Goal: Task Accomplishment & Management: Use online tool/utility

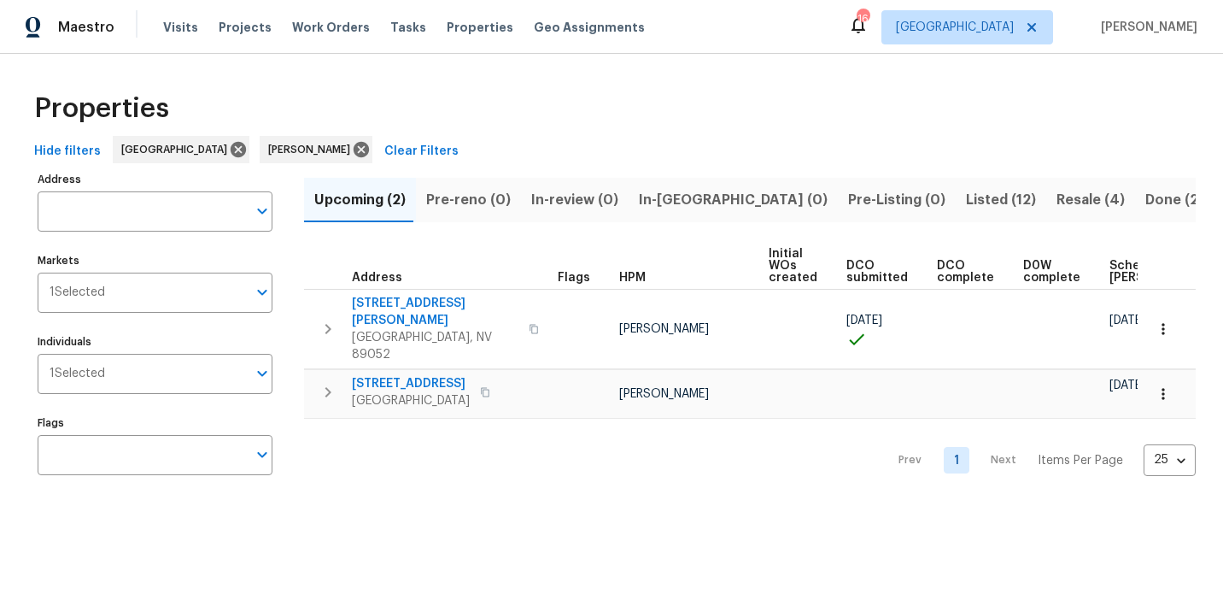
click at [689, 195] on span "In-reno (0)" at bounding box center [733, 200] width 189 height 24
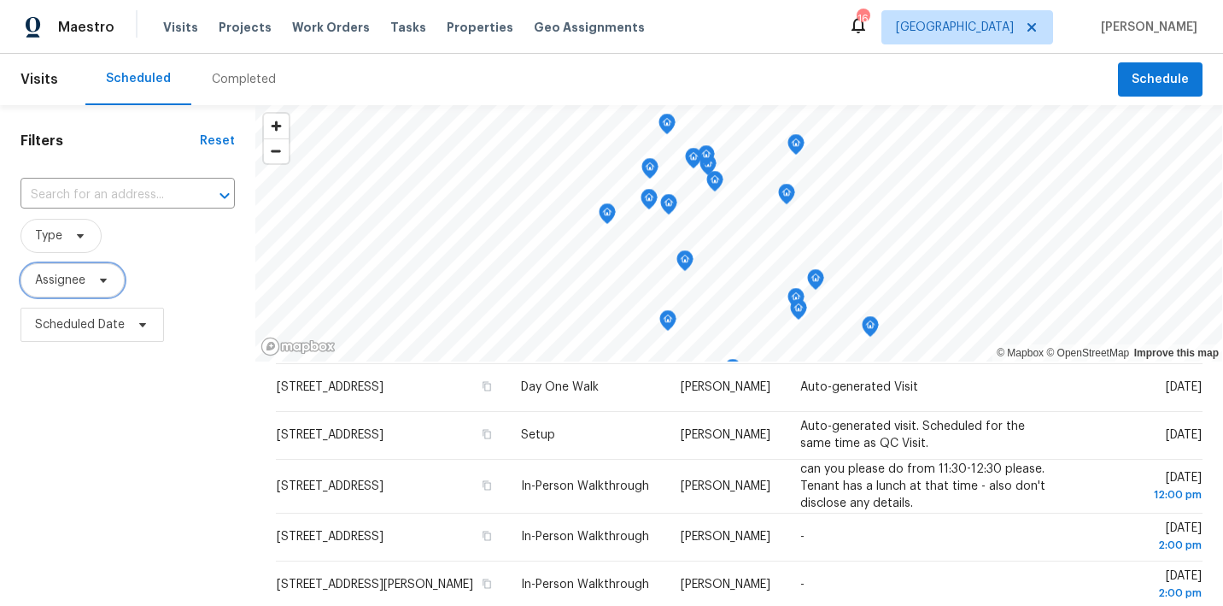
click at [73, 271] on span "Assignee" at bounding box center [73, 280] width 104 height 34
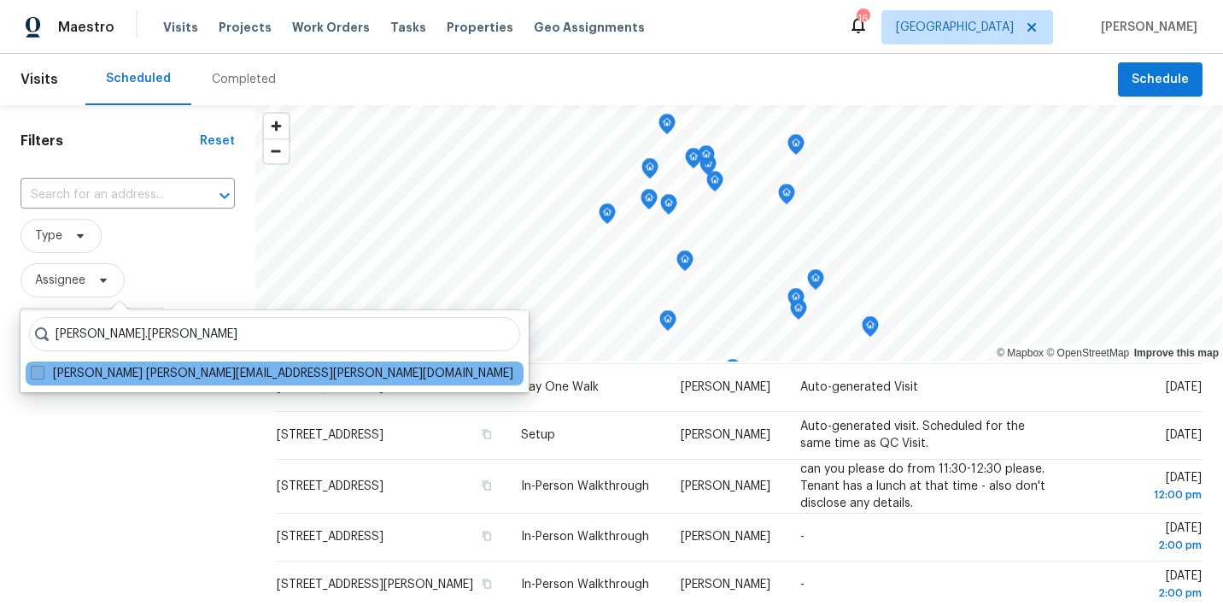
type input "Nicholas.holderbaum"
click at [34, 378] on span at bounding box center [38, 373] width 14 height 14
click at [34, 376] on input "Nicholas Holderbaum nicholas.holderbaum@opendoor.com" at bounding box center [36, 370] width 11 height 11
checkbox input "true"
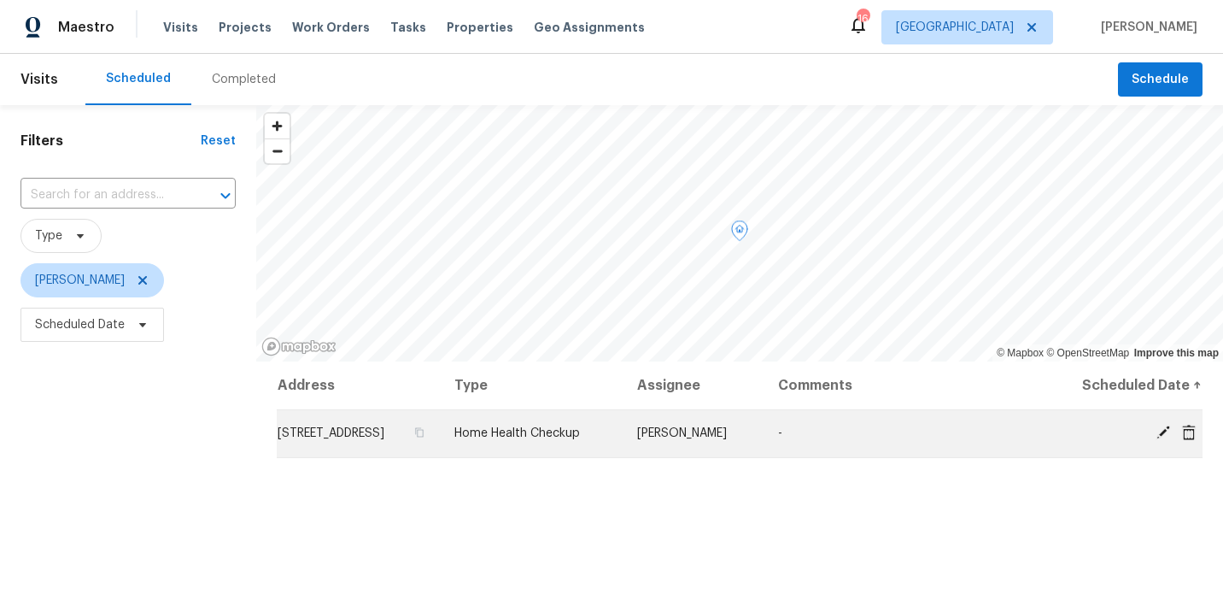
click at [1165, 439] on icon at bounding box center [1164, 432] width 14 height 14
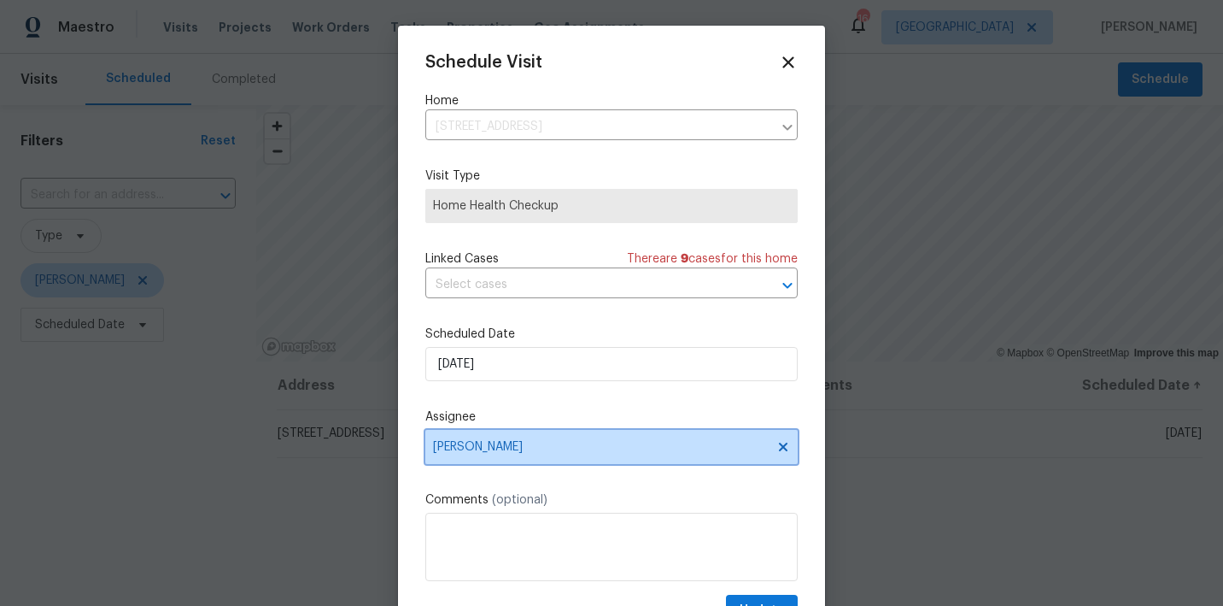
click at [781, 441] on icon at bounding box center [784, 447] width 14 height 14
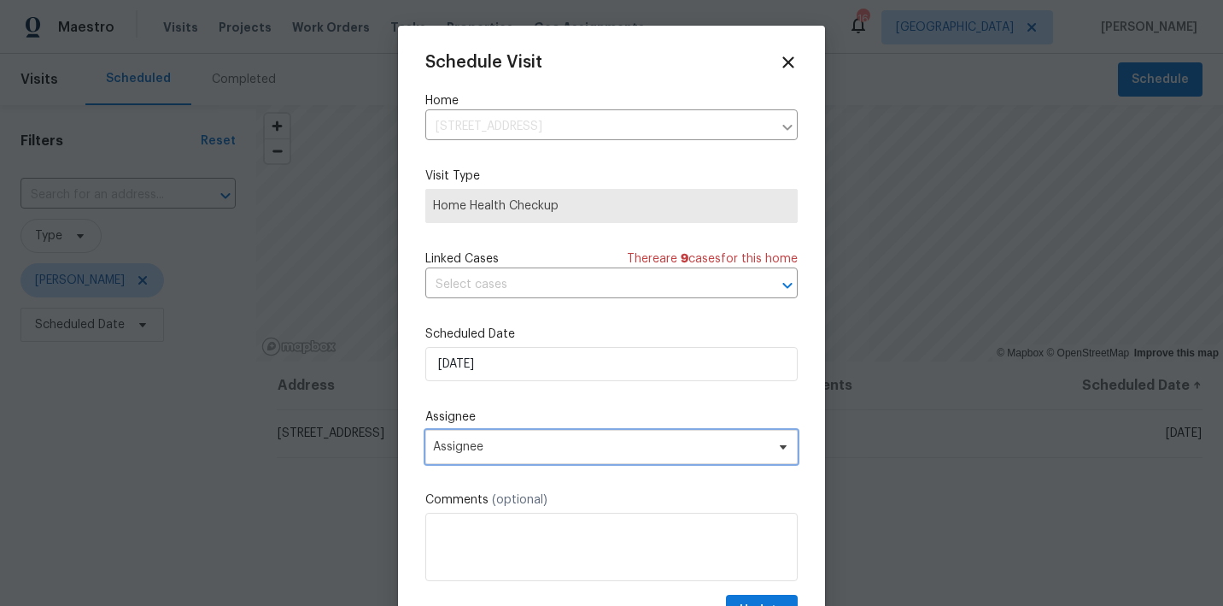
click at [742, 446] on span "Assignee" at bounding box center [600, 447] width 335 height 14
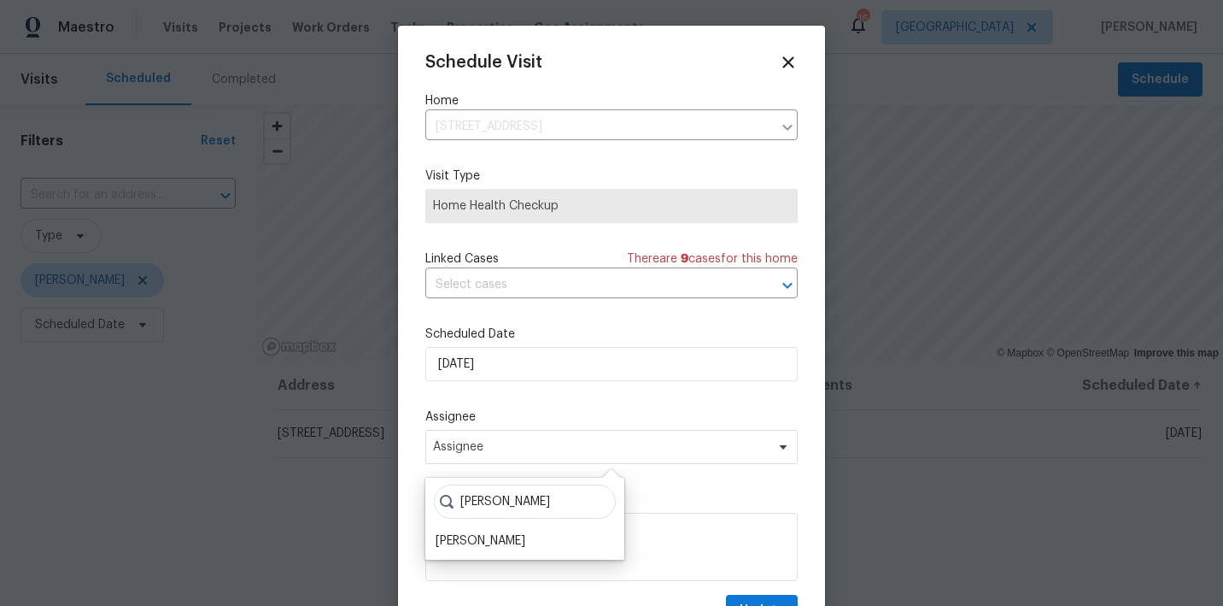
type input "Julian"
drag, startPoint x: 480, startPoint y: 528, endPoint x: 478, endPoint y: 543, distance: 14.7
click at [478, 543] on div "[PERSON_NAME]" at bounding box center [481, 540] width 90 height 17
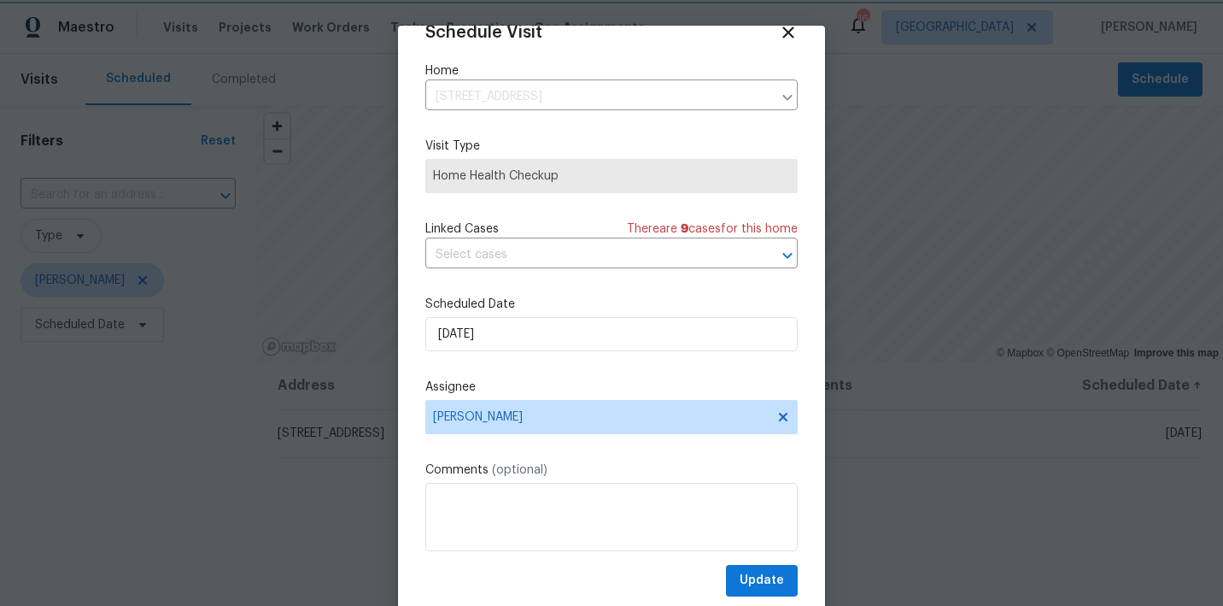
scroll to position [30, 0]
click at [764, 577] on span "Update" at bounding box center [762, 580] width 44 height 21
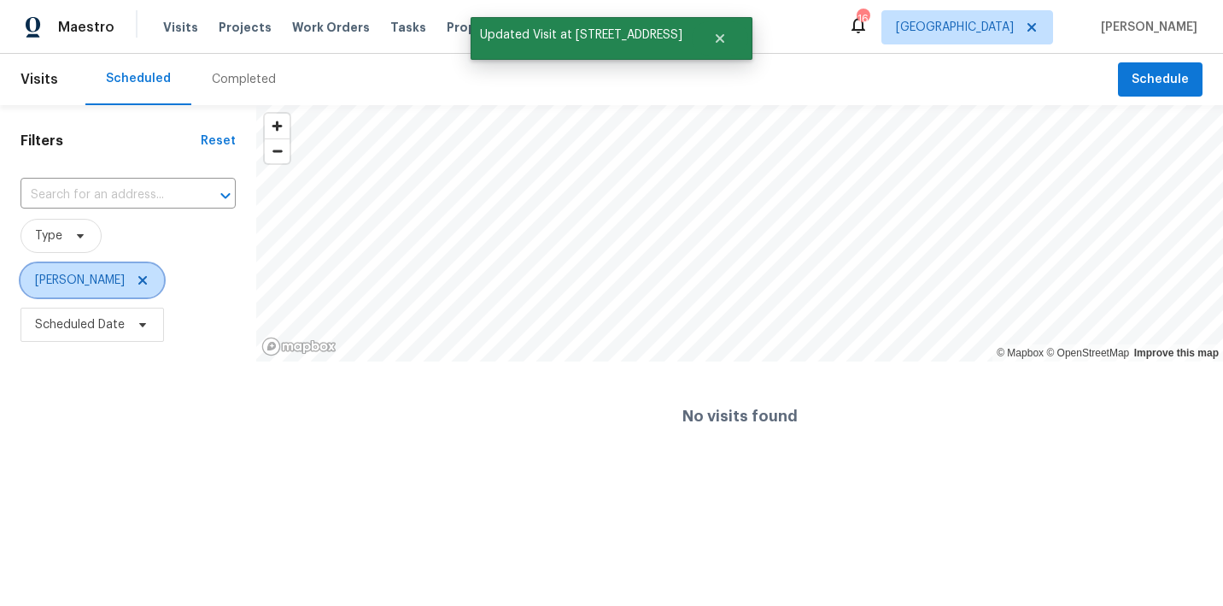
click at [150, 277] on icon at bounding box center [143, 280] width 14 height 14
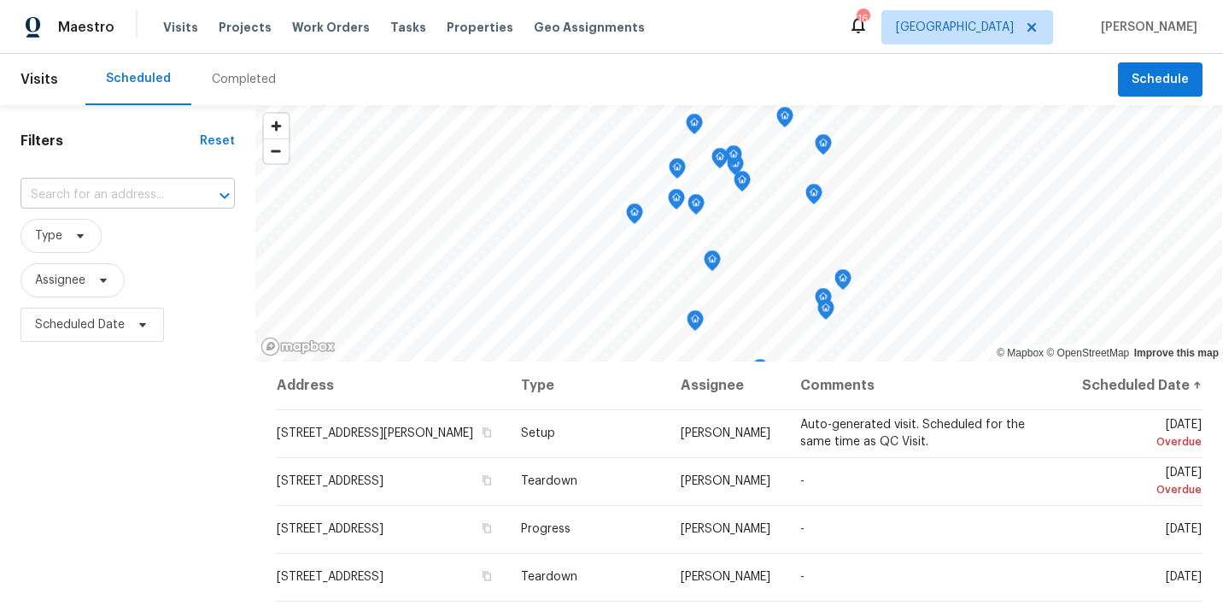
click at [113, 206] on input "text" at bounding box center [104, 195] width 167 height 26
type input "3629 via"
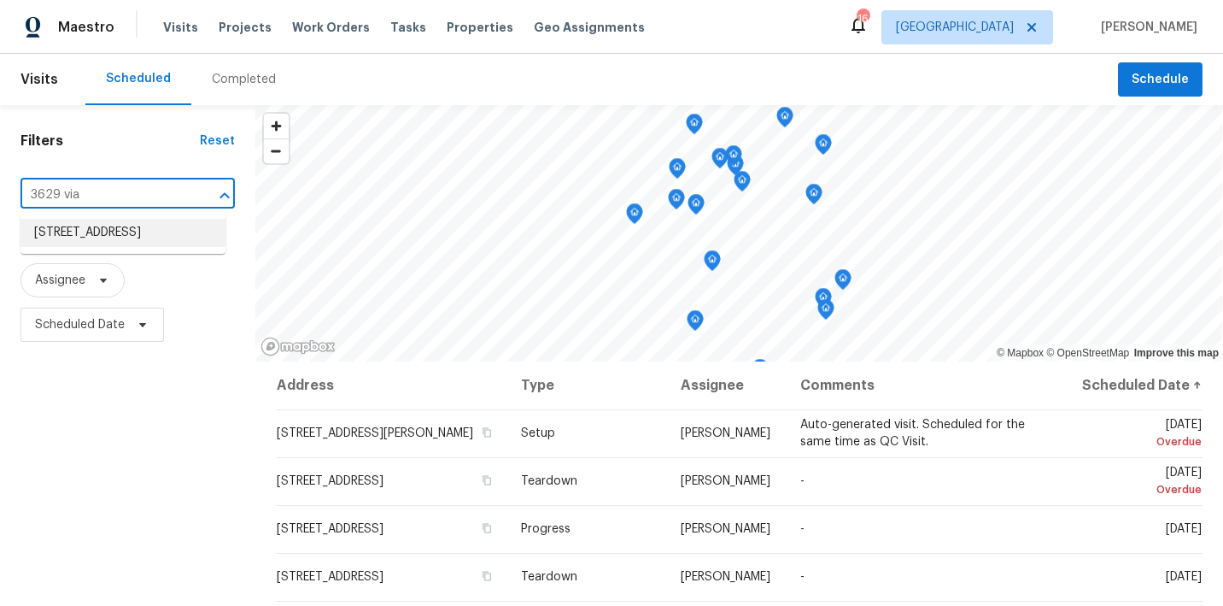
click at [100, 238] on li "[STREET_ADDRESS]" at bounding box center [123, 233] width 205 height 28
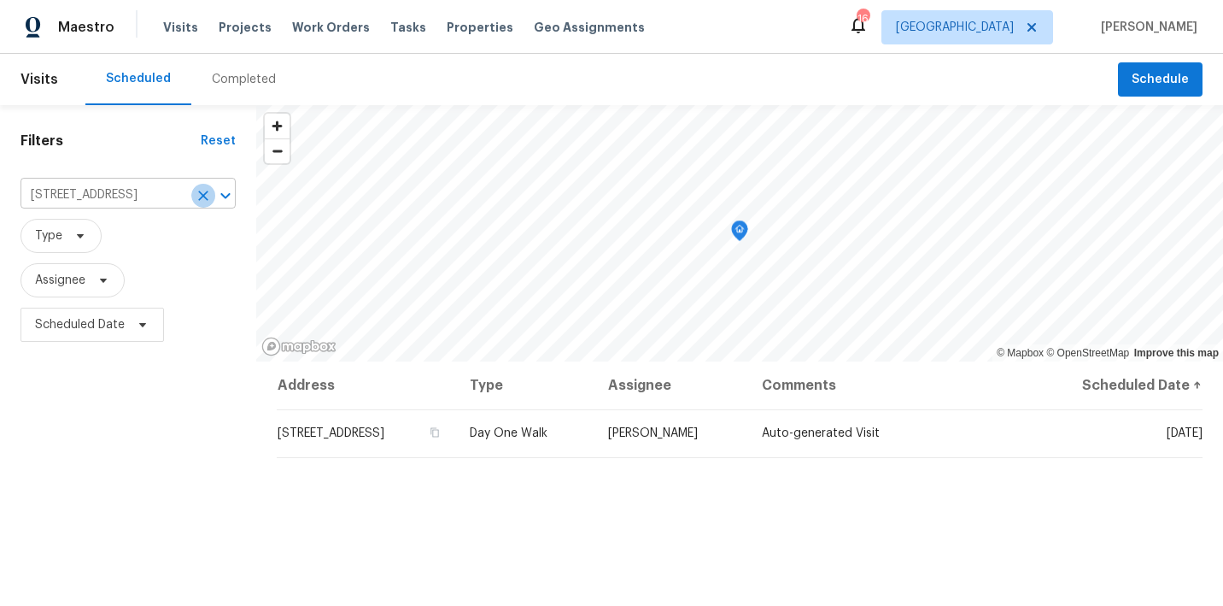
click at [201, 196] on icon "Clear" at bounding box center [203, 195] width 17 height 17
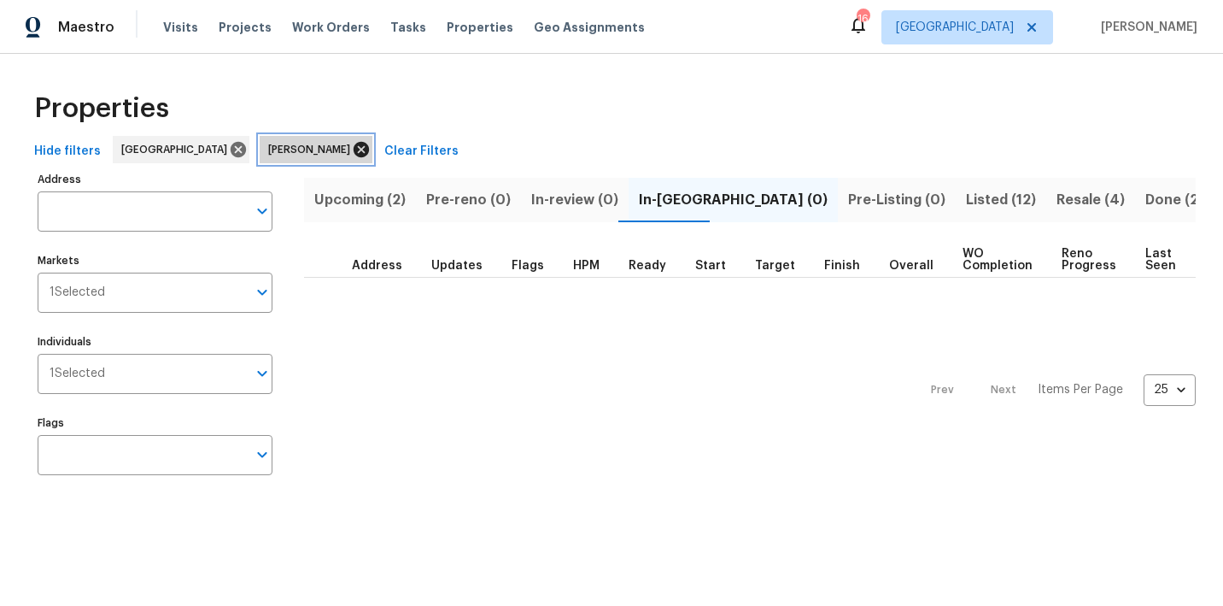
click at [354, 149] on icon at bounding box center [361, 149] width 15 height 15
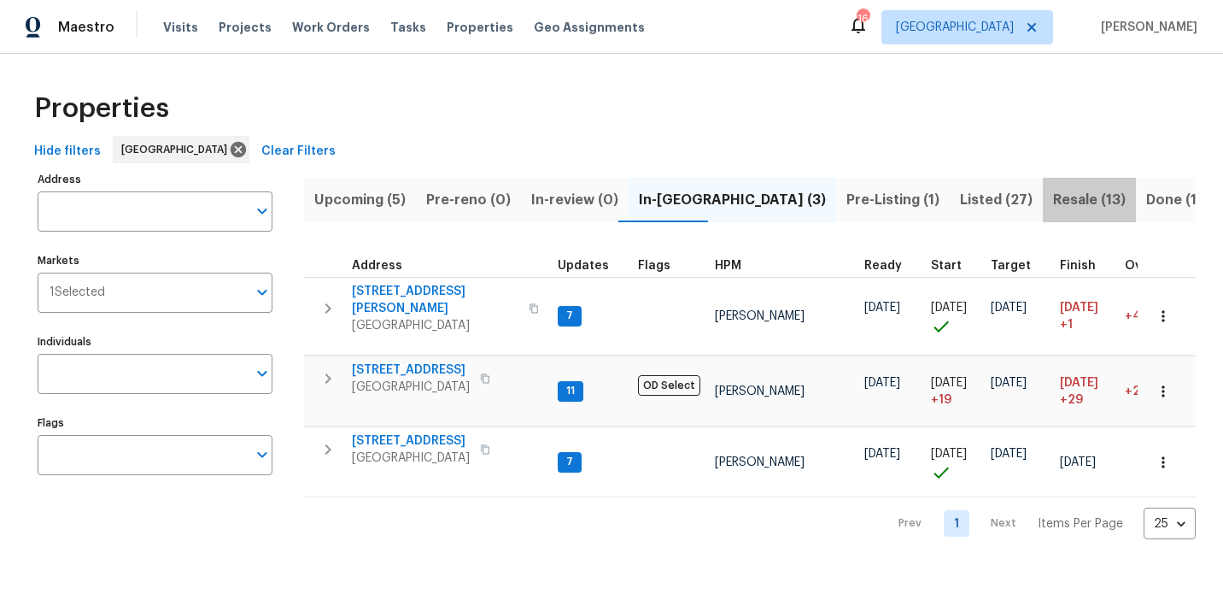
click at [1053, 189] on span "Resale (13)" at bounding box center [1089, 200] width 73 height 24
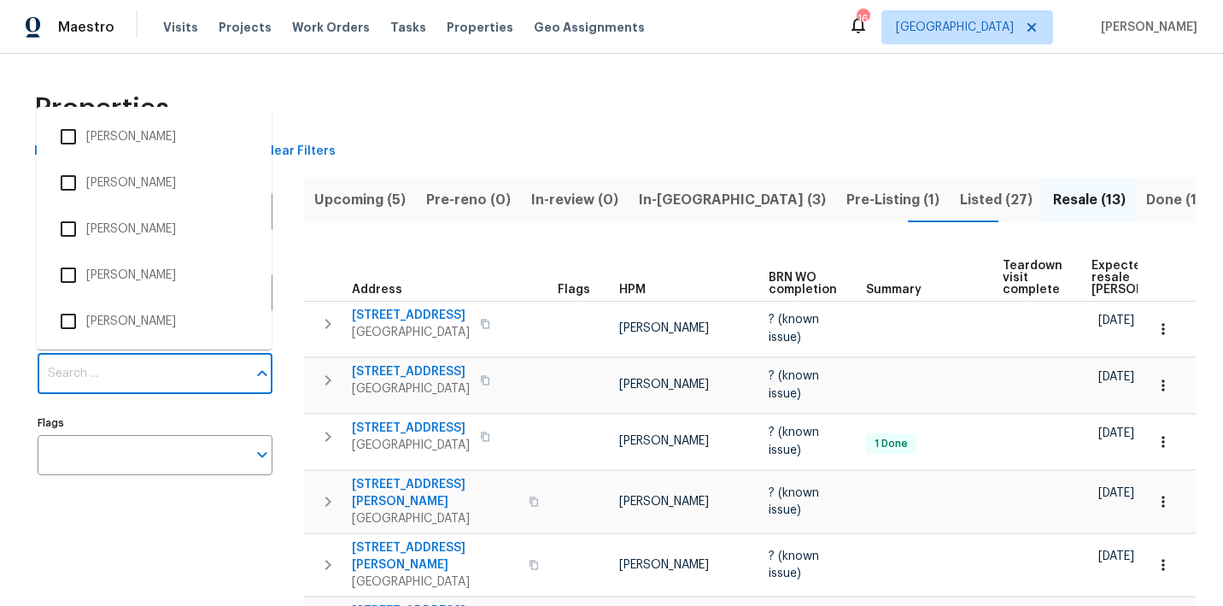
click at [106, 387] on input "Individuals" at bounding box center [142, 374] width 209 height 40
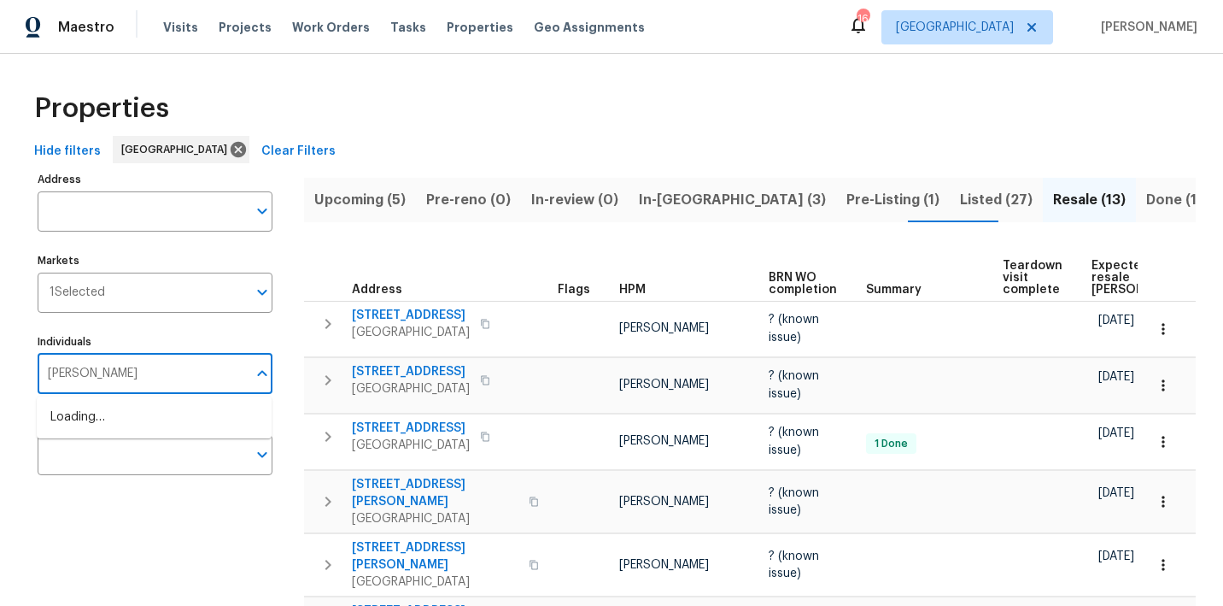
type input "julian"
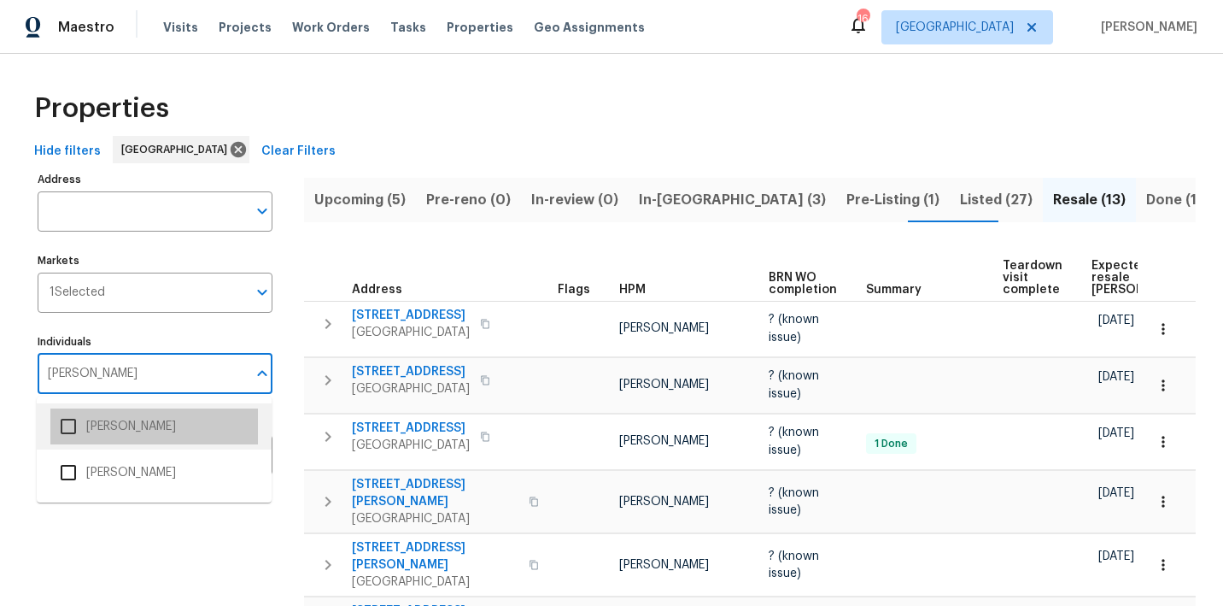
click at [129, 420] on li "[PERSON_NAME]" at bounding box center [154, 426] width 208 height 36
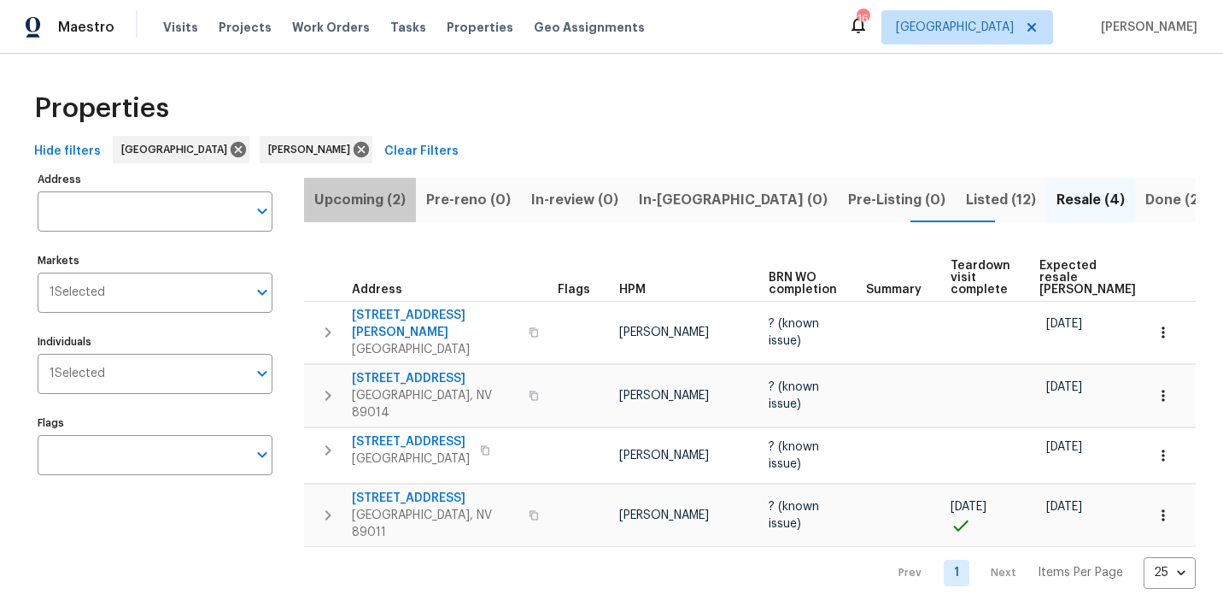
click at [337, 208] on span "Upcoming (2)" at bounding box center [359, 200] width 91 height 24
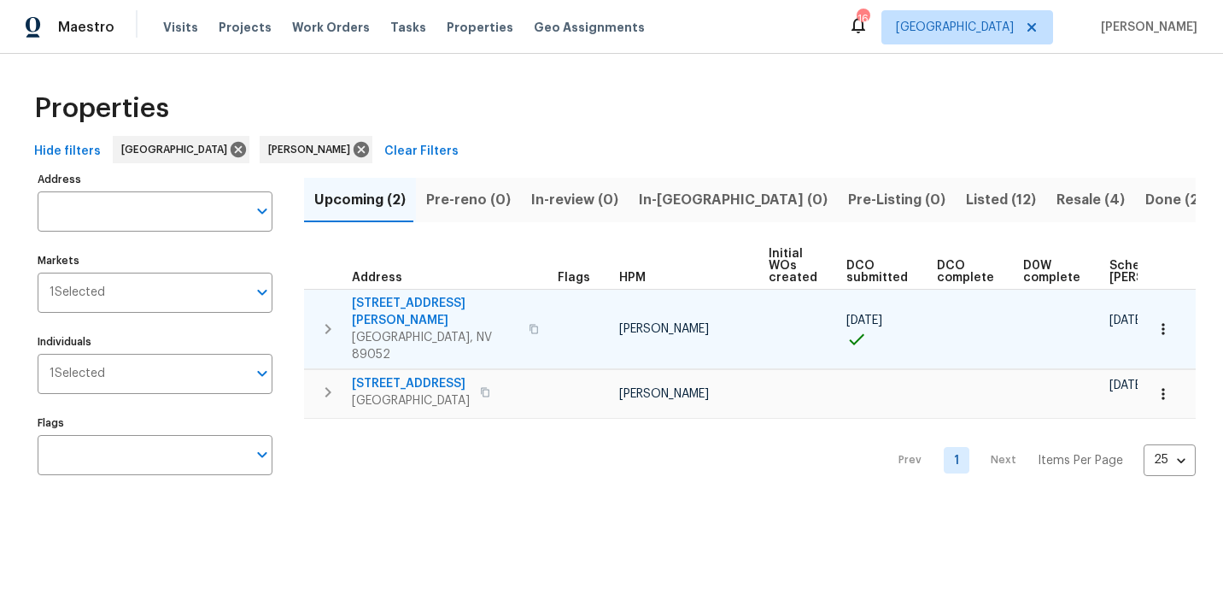
scroll to position [0, 1]
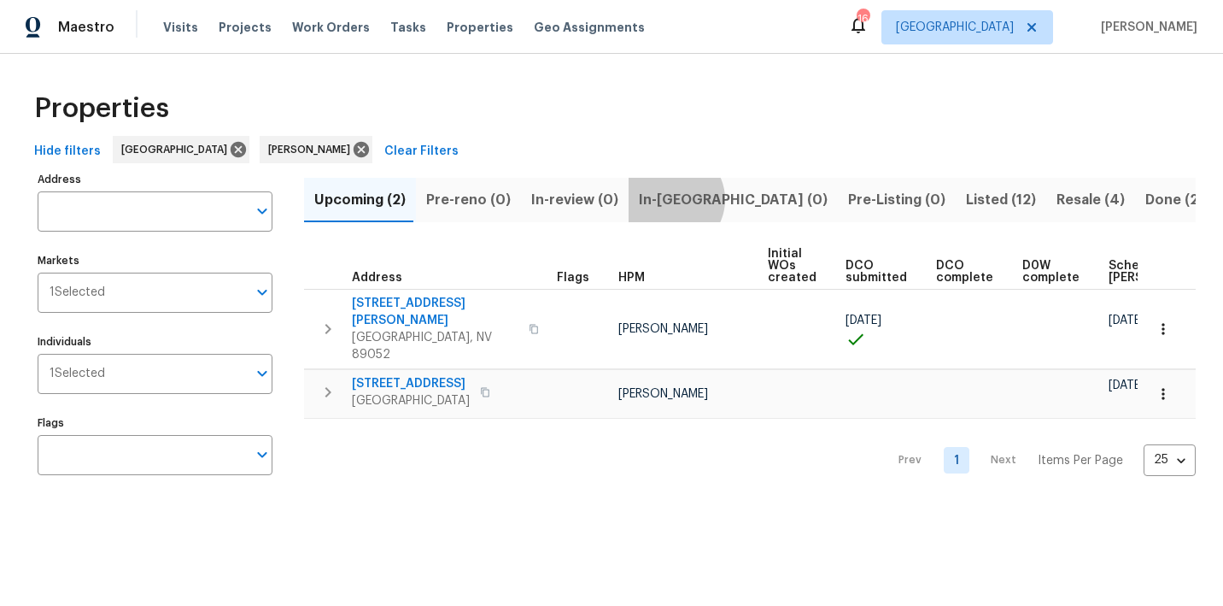
click at [657, 199] on span "In-reno (0)" at bounding box center [733, 200] width 189 height 24
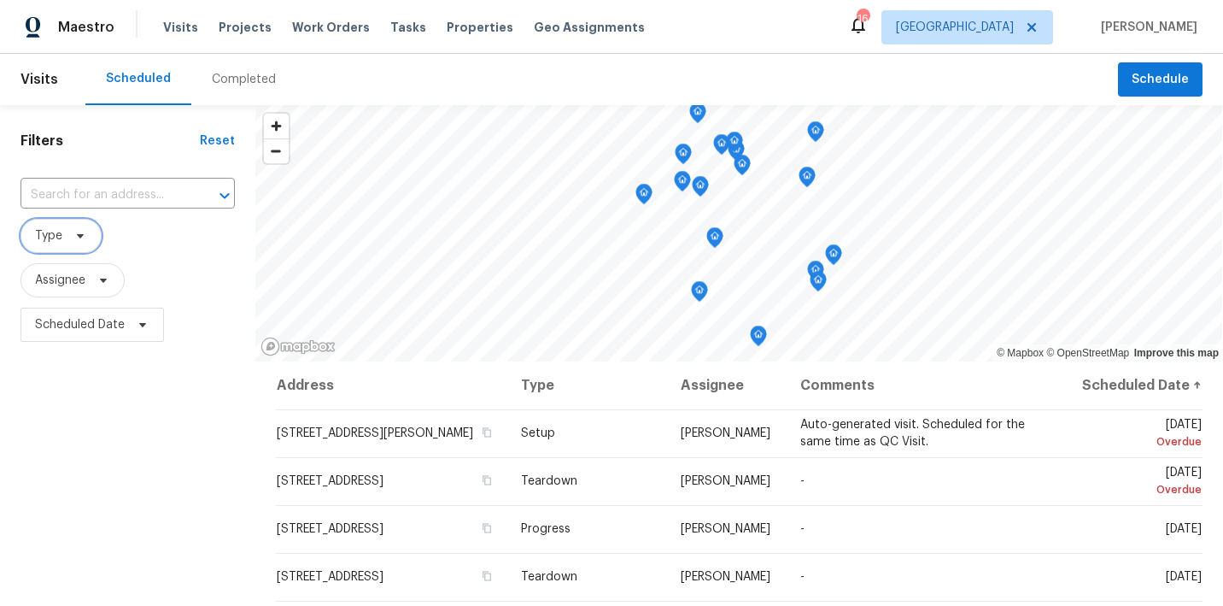
click at [71, 241] on span at bounding box center [77, 236] width 19 height 14
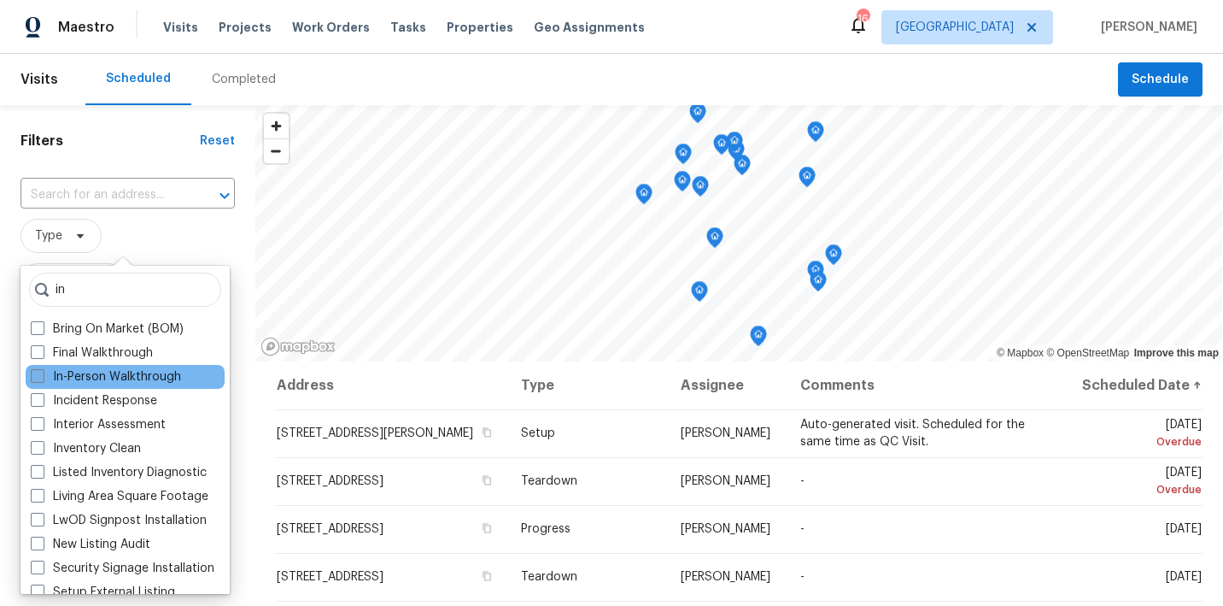
type input "in"
click at [62, 372] on label "In-Person Walkthrough" at bounding box center [106, 376] width 150 height 17
click at [42, 372] on input "In-Person Walkthrough" at bounding box center [36, 373] width 11 height 11
checkbox input "true"
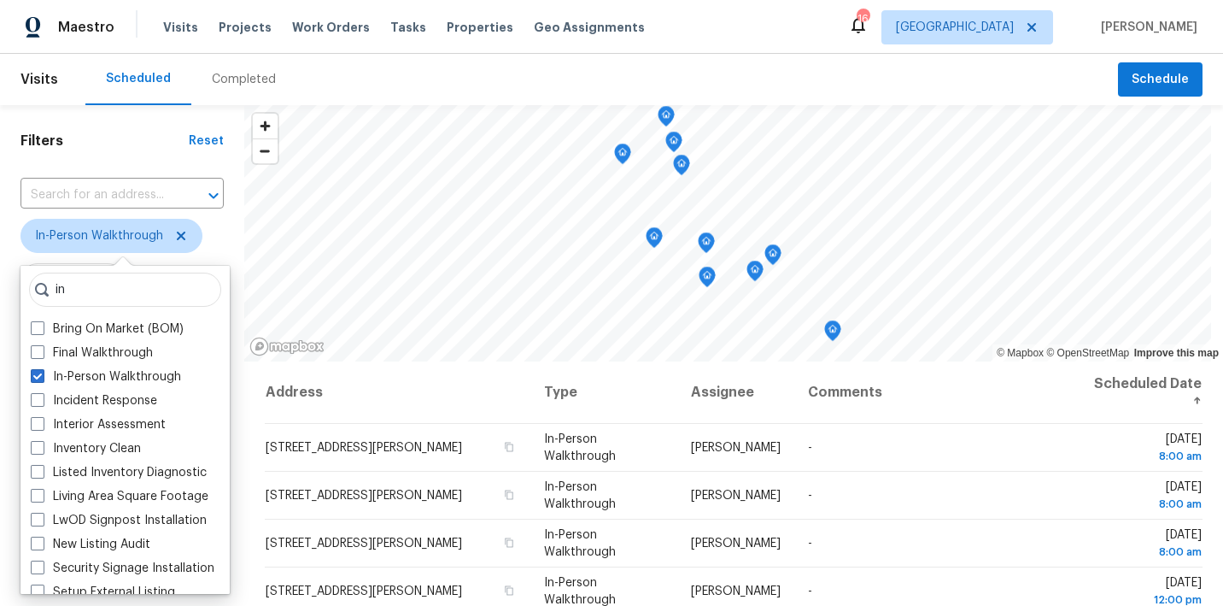
click at [222, 228] on span "In-Person Walkthrough" at bounding box center [122, 236] width 203 height 34
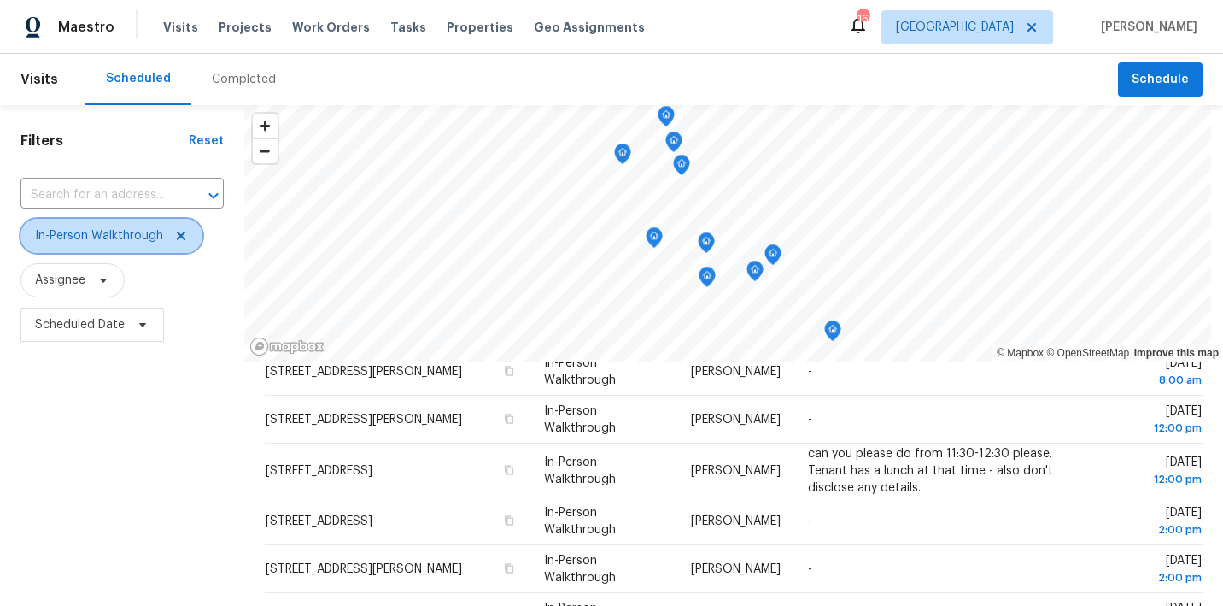
click at [180, 238] on icon at bounding box center [181, 236] width 14 height 14
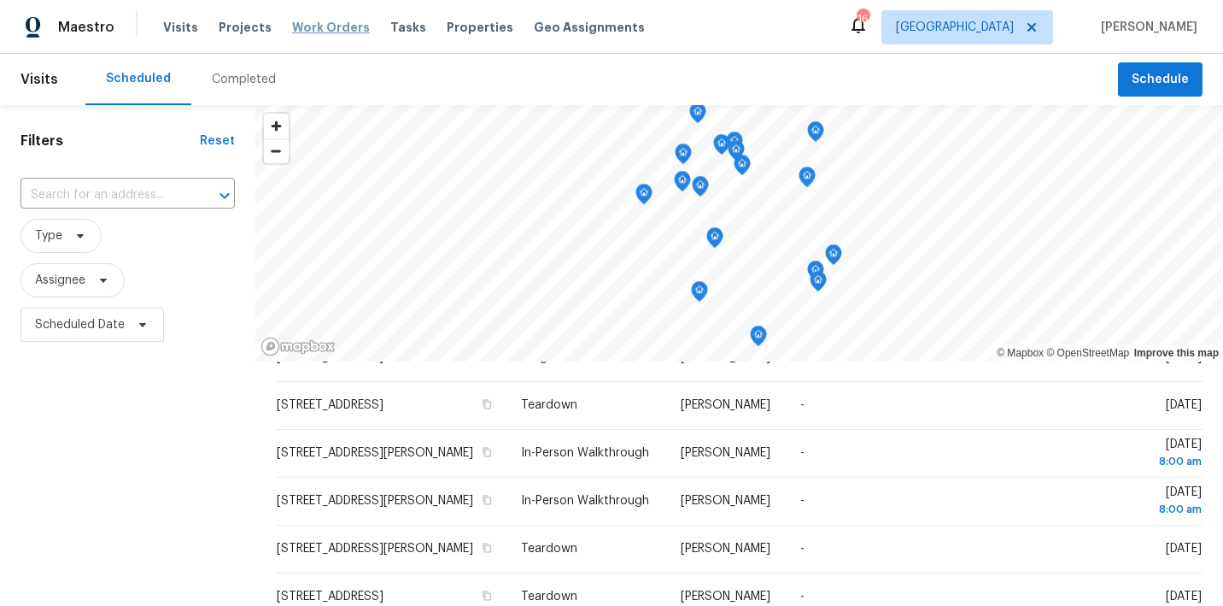
click at [297, 23] on span "Work Orders" at bounding box center [331, 27] width 78 height 17
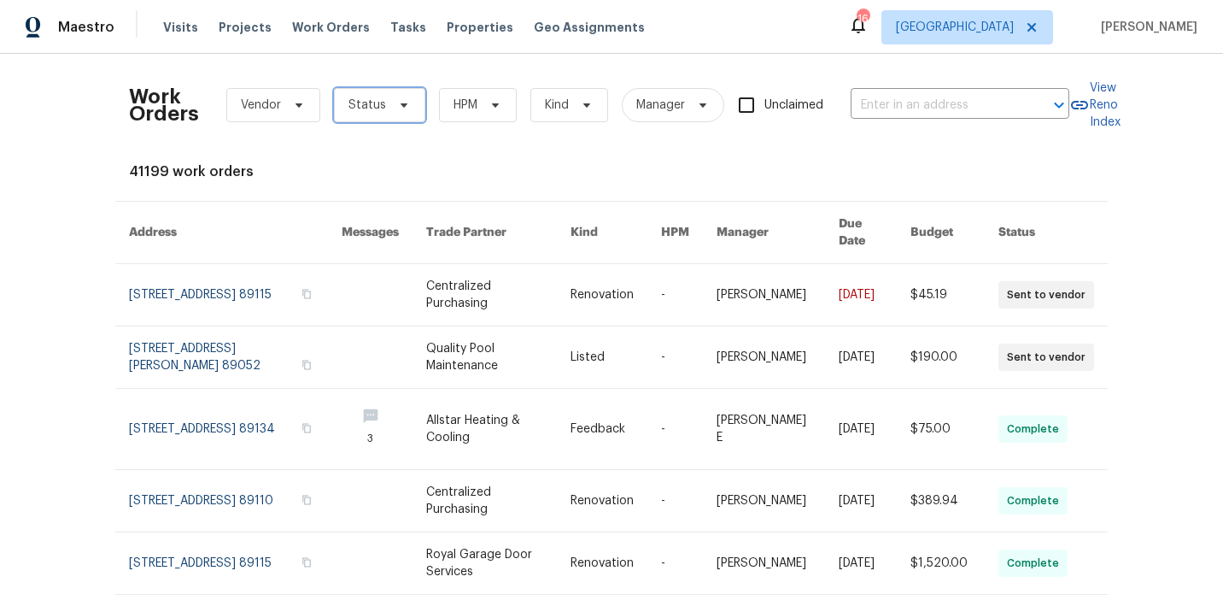
click at [385, 103] on span "Status" at bounding box center [379, 105] width 91 height 34
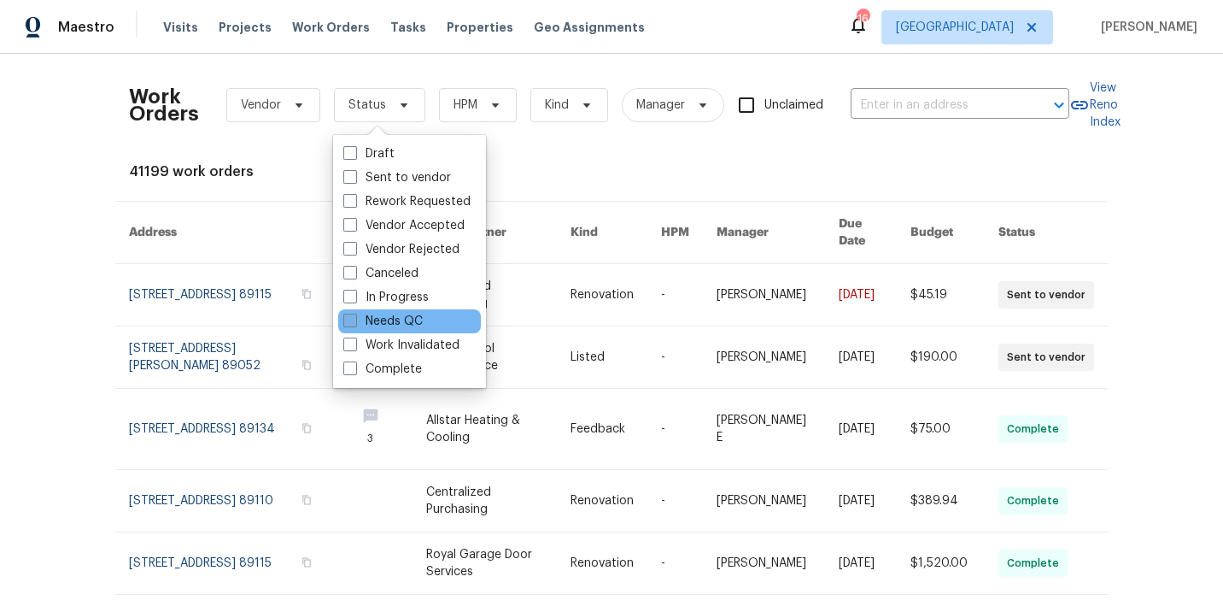
click at [379, 317] on label "Needs QC" at bounding box center [382, 321] width 79 height 17
click at [355, 317] on input "Needs QC" at bounding box center [348, 318] width 11 height 11
checkbox input "true"
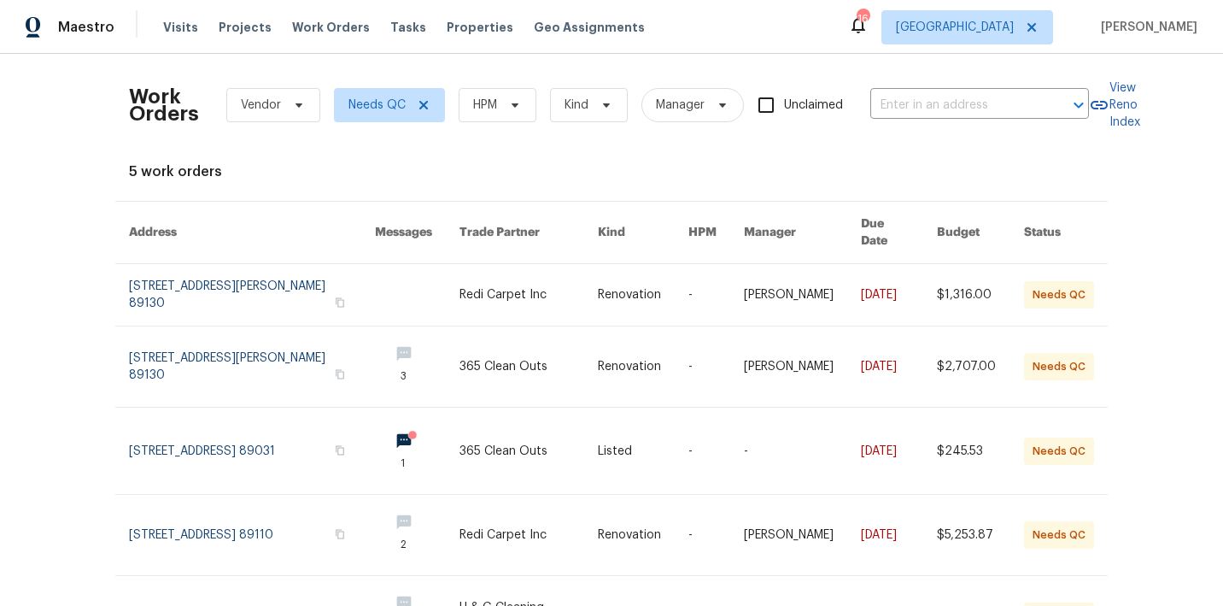
click at [49, 119] on div "Work Orders Vendor Needs QC HPM Kind Manager Unclaimed ​ View Reno Index 5 work…" at bounding box center [611, 330] width 1223 height 552
click at [425, 101] on icon at bounding box center [424, 105] width 14 height 14
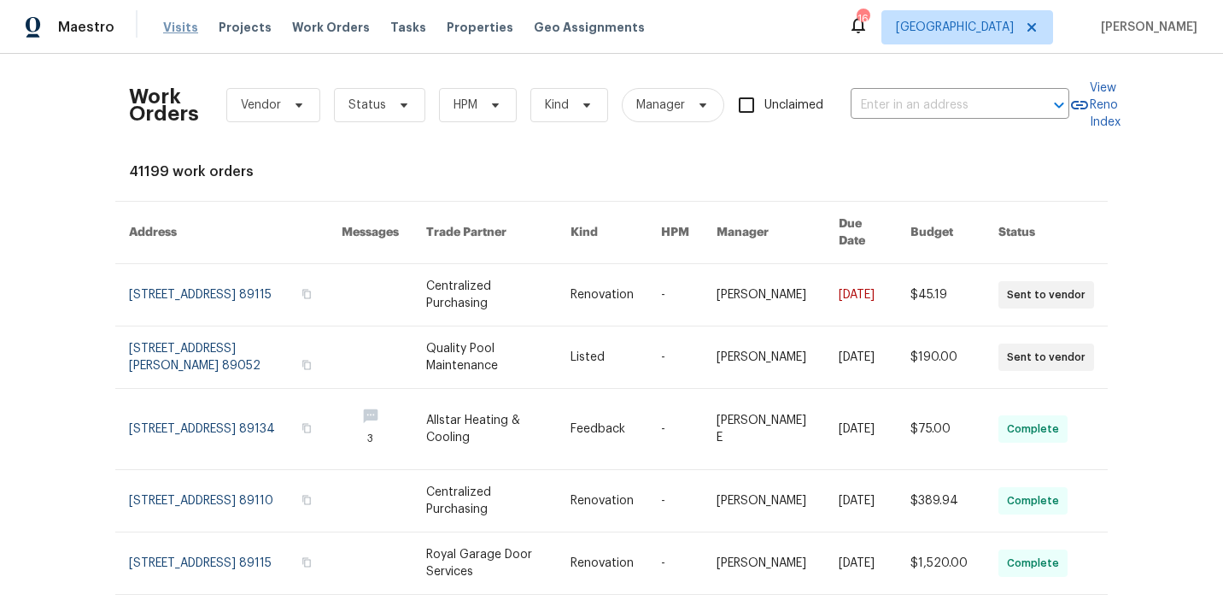
click at [184, 33] on span "Visits" at bounding box center [180, 27] width 35 height 17
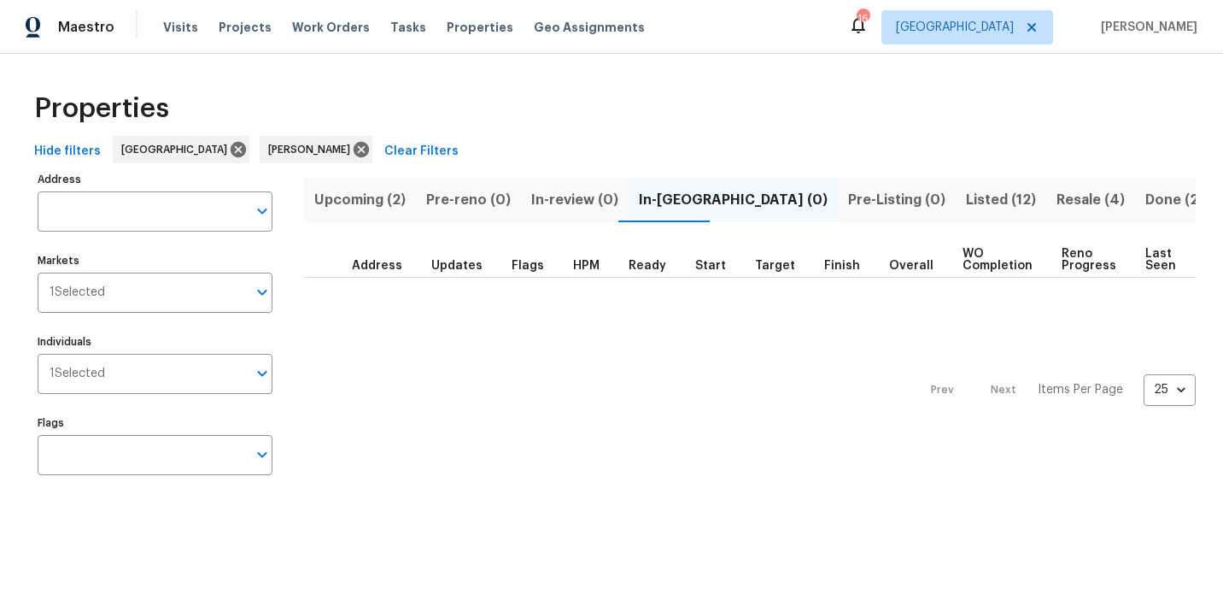
click at [359, 205] on span "Upcoming (2)" at bounding box center [359, 200] width 91 height 24
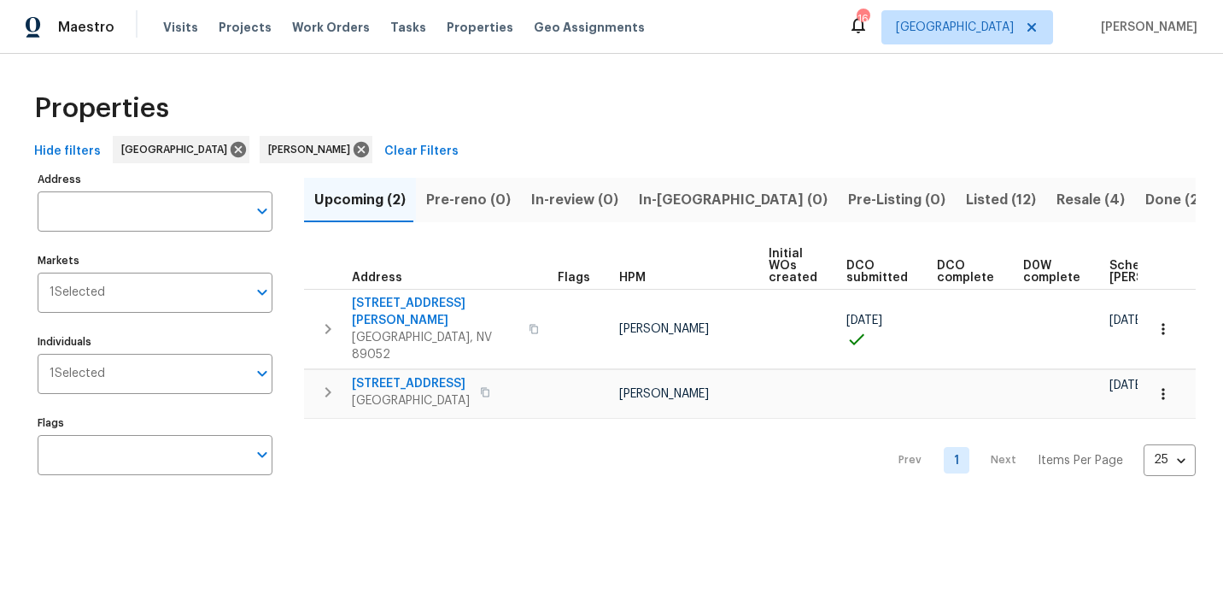
click at [666, 203] on span "In-reno (0)" at bounding box center [733, 200] width 189 height 24
